Goal: Task Accomplishment & Management: Use online tool/utility

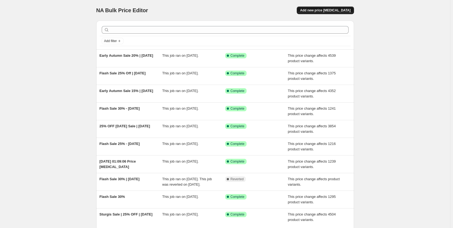
click at [337, 12] on span "Add new price [MEDICAL_DATA]" at bounding box center [325, 10] width 50 height 4
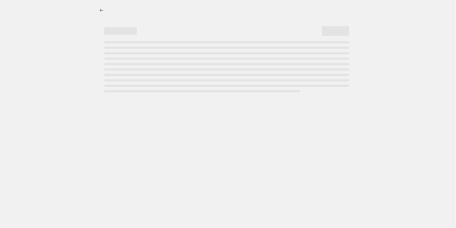
select select "percentage"
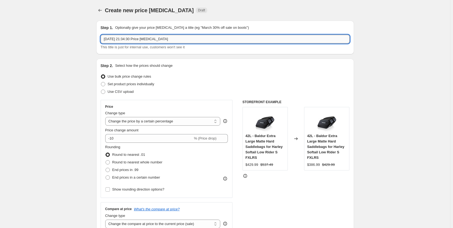
click at [151, 40] on input "[DATE] 21:34:30 Price [MEDICAL_DATA]" at bounding box center [225, 39] width 249 height 9
paste input "New19Flash"
click at [140, 38] on input "New19Flash" at bounding box center [225, 39] width 249 height 9
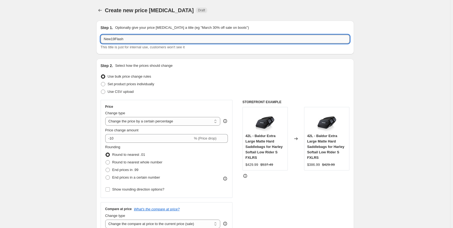
click at [140, 38] on input "New19Flash" at bounding box center [225, 39] width 249 height 9
type input "Flash Sale New - [DATE]"
click at [162, 123] on select "Change the price to a certain amount Change the price by a certain amount Chang…" at bounding box center [162, 121] width 115 height 9
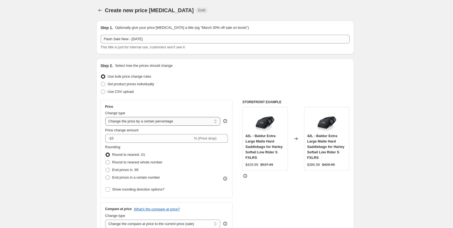
select select "pcap"
click at [106, 117] on select "Change the price to a certain amount Change the price by a certain amount Chang…" at bounding box center [162, 121] width 115 height 9
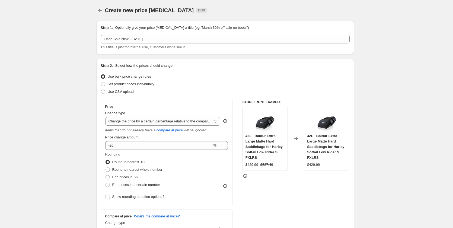
click at [128, 147] on input "-20" at bounding box center [158, 145] width 107 height 9
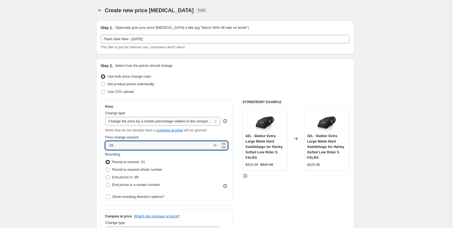
type input "-25"
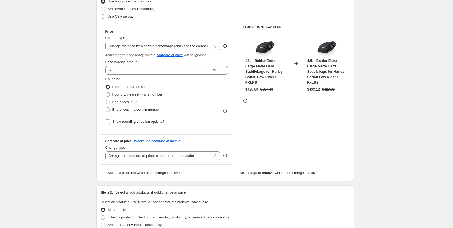
scroll to position [81, 0]
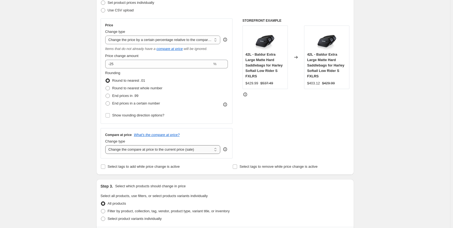
click at [140, 152] on select "Change the compare at price to the current price (sale) Change the compare at p…" at bounding box center [162, 149] width 115 height 9
select select "no_change"
click at [106, 145] on select "Change the compare at price to the current price (sale) Change the compare at p…" at bounding box center [162, 149] width 115 height 9
click at [384, 117] on div "Create new price [MEDICAL_DATA]. This page is ready Create new price [MEDICAL_D…" at bounding box center [225, 201] width 450 height 564
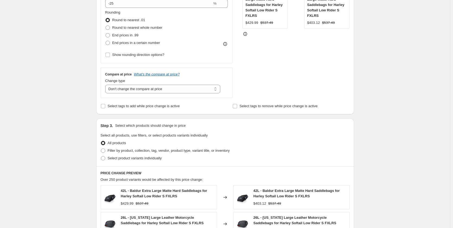
scroll to position [190, 0]
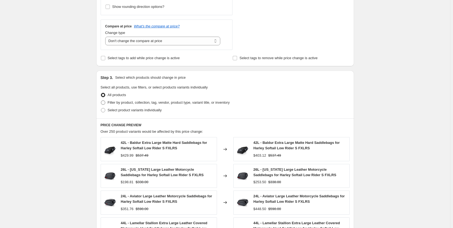
click at [121, 101] on span "Filter by product, collection, tag, vendor, product type, variant title, or inv…" at bounding box center [169, 102] width 122 height 4
click at [101, 101] on input "Filter by product, collection, tag, vendor, product type, variant title, or inv…" at bounding box center [101, 100] width 0 height 0
radio input "true"
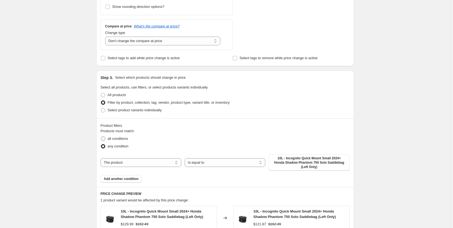
click at [116, 140] on span "all conditions" at bounding box center [118, 139] width 20 height 4
click at [101, 137] on input "all conditions" at bounding box center [101, 137] width 0 height 0
radio input "true"
click at [150, 159] on select "The product The product's collection The product's tag The product's vendor The…" at bounding box center [141, 162] width 81 height 9
select select "tag"
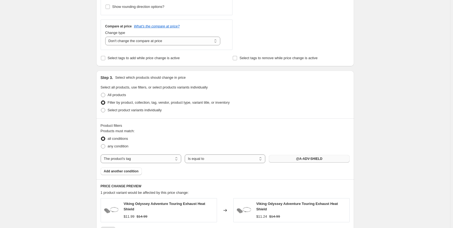
click at [326, 159] on button "@A-ADV-SHIELD" at bounding box center [309, 159] width 81 height 8
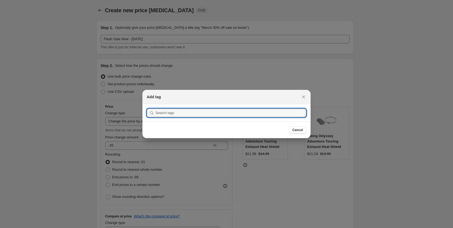
scroll to position [0, 0]
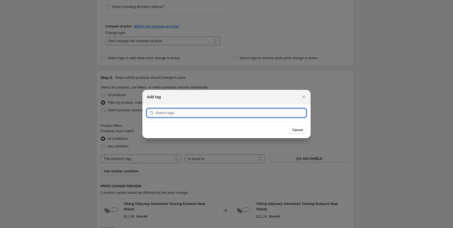
click at [216, 115] on input ":r2f:" at bounding box center [231, 113] width 151 height 9
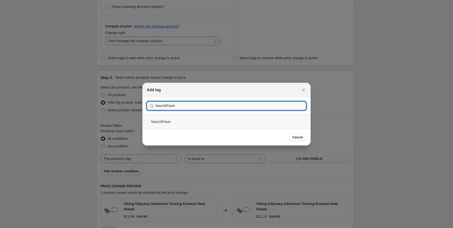
type input "New19Flash"
click at [192, 121] on div "New19Flash" at bounding box center [227, 122] width 168 height 14
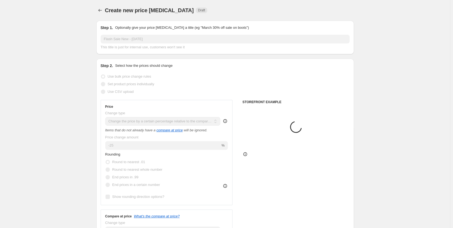
scroll to position [190, 0]
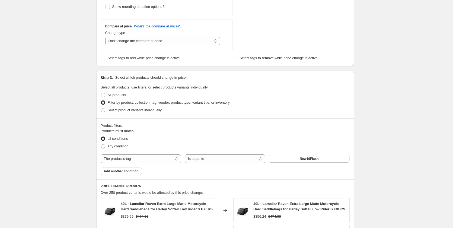
click at [381, 122] on div "Create new price [MEDICAL_DATA]. This page is ready Create new price [MEDICAL_D…" at bounding box center [225, 119] width 450 height 618
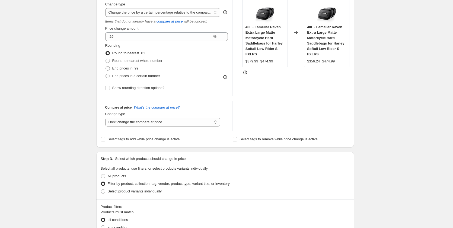
scroll to position [109, 0]
click at [382, 64] on div "Create new price [MEDICAL_DATA]. This page is ready Create new price [MEDICAL_D…" at bounding box center [225, 200] width 450 height 618
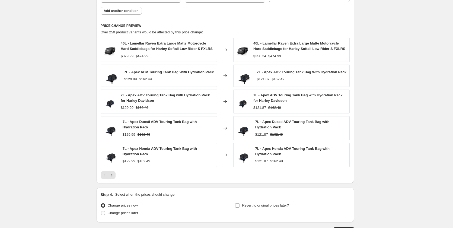
scroll to position [380, 0]
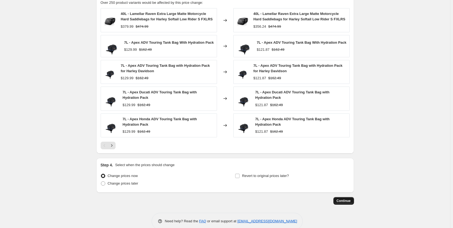
click at [346, 203] on span "Continue" at bounding box center [344, 201] width 14 height 4
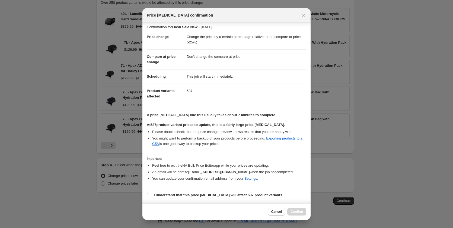
scroll to position [8, 0]
click at [162, 192] on span "I understand that this price [MEDICAL_DATA] will affect 587 product variants" at bounding box center [218, 194] width 128 height 5
click at [151, 193] on input "I understand that this price [MEDICAL_DATA] will affect 587 product variants" at bounding box center [149, 195] width 4 height 4
checkbox input "true"
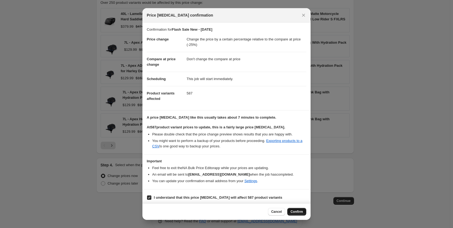
click at [295, 214] on button "Confirm" at bounding box center [296, 212] width 19 height 8
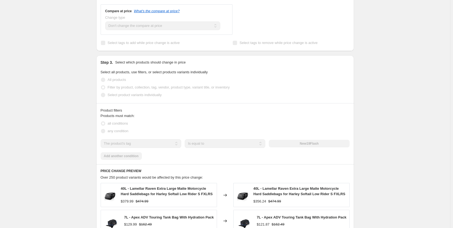
scroll to position [407, 0]
